Goal: Book appointment/travel/reservation

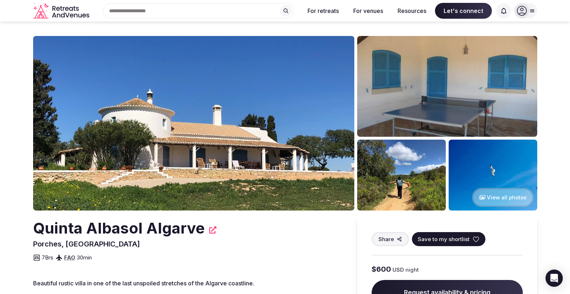
click at [505, 200] on button "View all photos" at bounding box center [503, 197] width 62 height 19
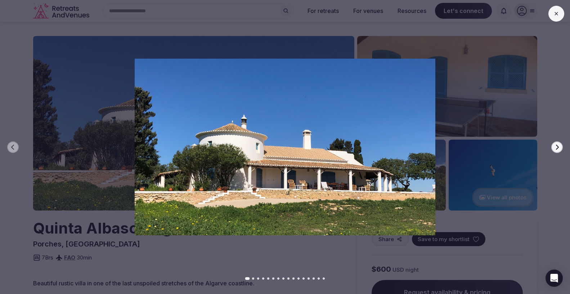
click at [556, 150] on icon "button" at bounding box center [557, 147] width 6 height 6
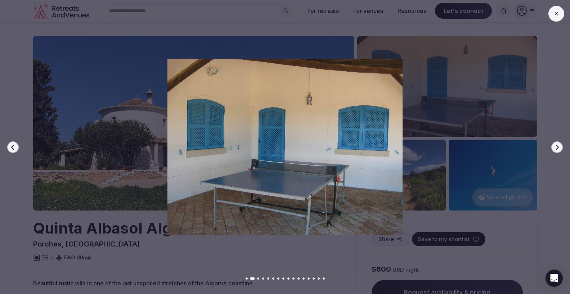
click at [556, 150] on icon "button" at bounding box center [557, 147] width 6 height 6
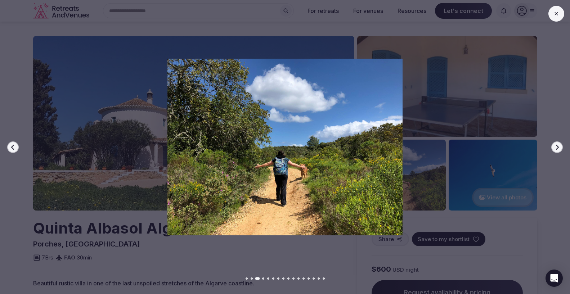
click at [556, 150] on icon "button" at bounding box center [557, 147] width 6 height 6
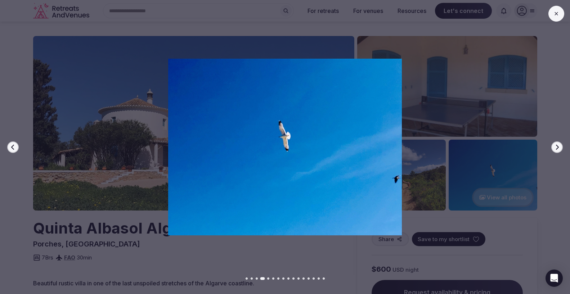
click at [556, 150] on icon "button" at bounding box center [557, 147] width 6 height 6
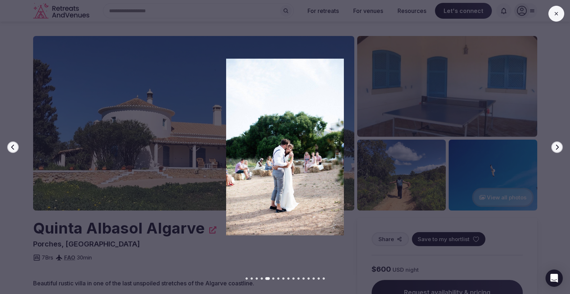
click at [556, 150] on icon "button" at bounding box center [557, 147] width 6 height 6
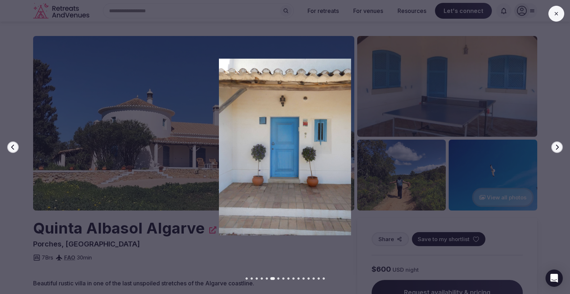
click at [556, 150] on icon "button" at bounding box center [557, 147] width 6 height 6
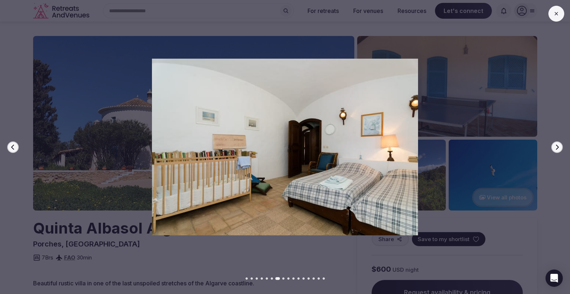
click at [556, 150] on icon "button" at bounding box center [557, 147] width 6 height 6
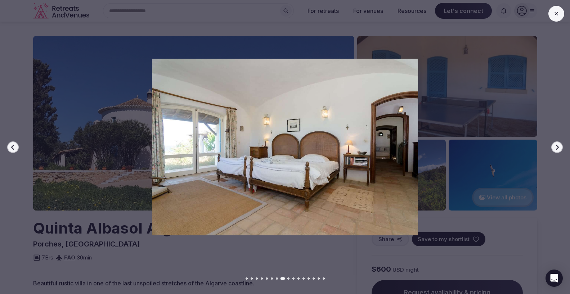
click at [556, 150] on icon "button" at bounding box center [557, 147] width 6 height 6
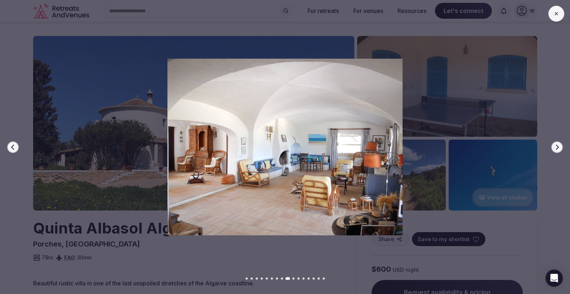
click at [556, 150] on icon "button" at bounding box center [557, 147] width 6 height 6
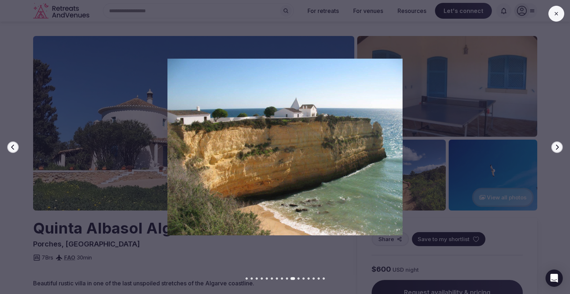
click at [556, 150] on icon "button" at bounding box center [557, 147] width 6 height 6
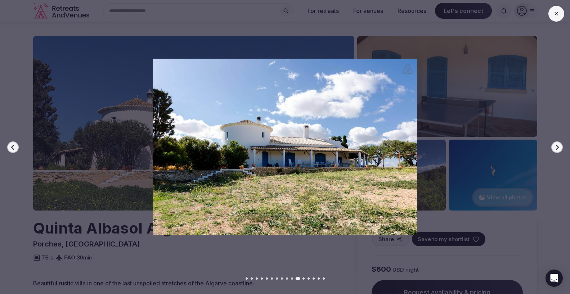
click at [556, 150] on icon "button" at bounding box center [557, 147] width 6 height 6
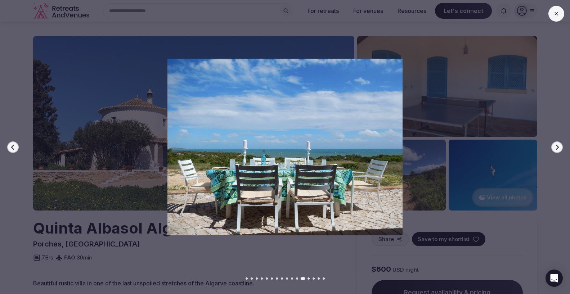
click at [556, 150] on icon "button" at bounding box center [557, 147] width 6 height 6
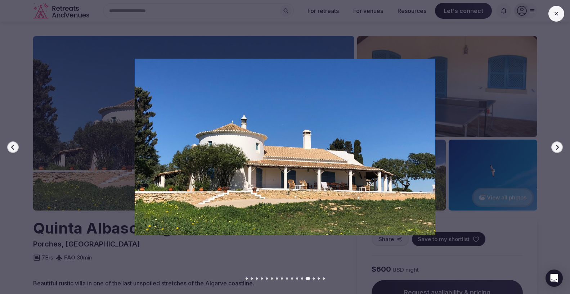
click at [556, 150] on icon "button" at bounding box center [557, 147] width 6 height 6
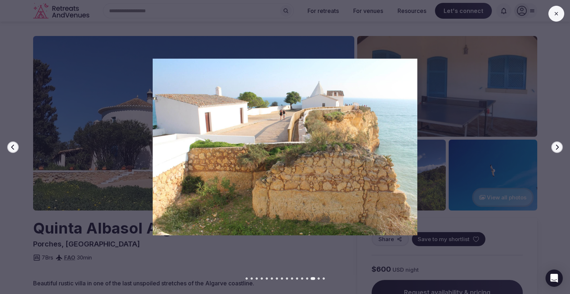
click at [556, 150] on icon "button" at bounding box center [557, 147] width 6 height 6
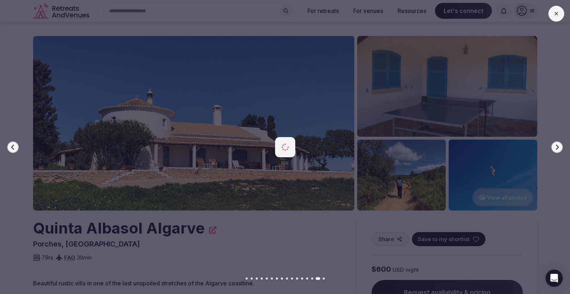
click at [556, 150] on icon "button" at bounding box center [557, 147] width 6 height 6
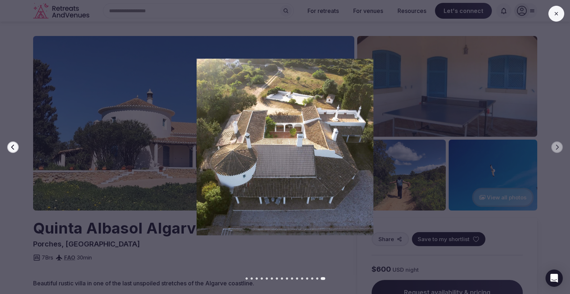
click at [552, 187] on div at bounding box center [282, 147] width 576 height 177
click at [554, 14] on icon at bounding box center [557, 14] width 6 height 6
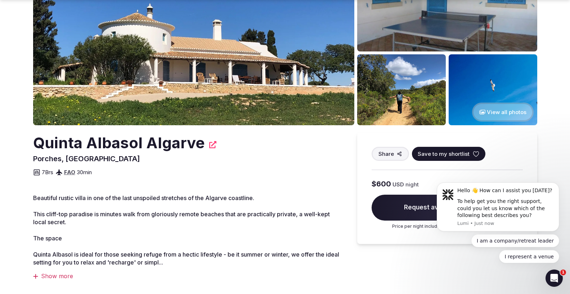
scroll to position [91, 0]
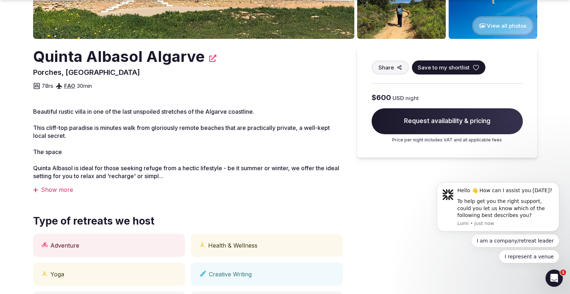
scroll to position [183, 0]
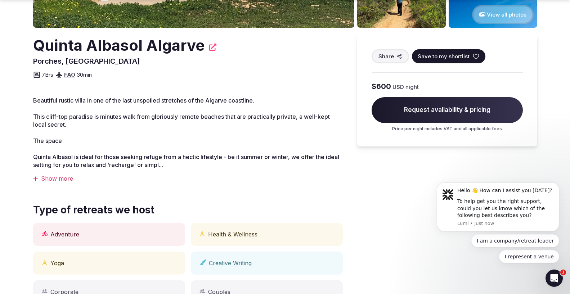
click at [49, 178] on div "Show more" at bounding box center [188, 179] width 310 height 8
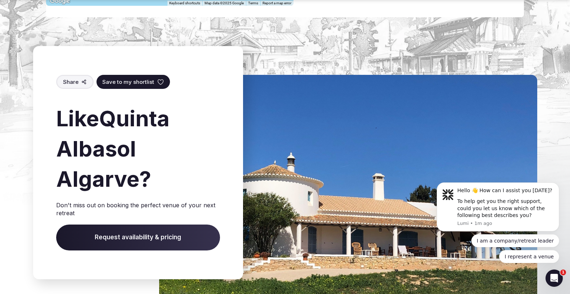
scroll to position [2620, 0]
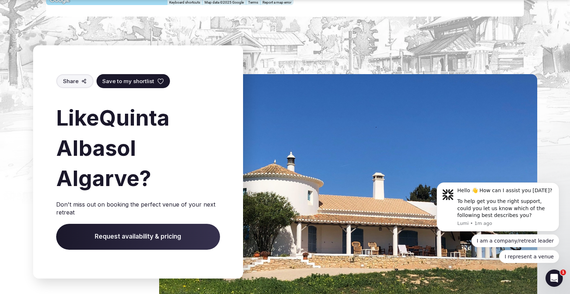
click at [145, 224] on span "Request availability & pricing" at bounding box center [138, 237] width 164 height 26
